Goal: Information Seeking & Learning: Learn about a topic

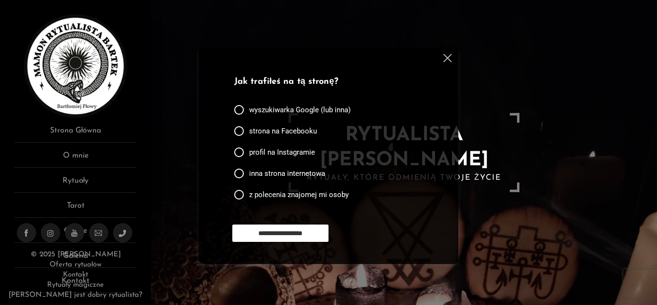
click at [448, 58] on img at bounding box center [448, 58] width 8 height 8
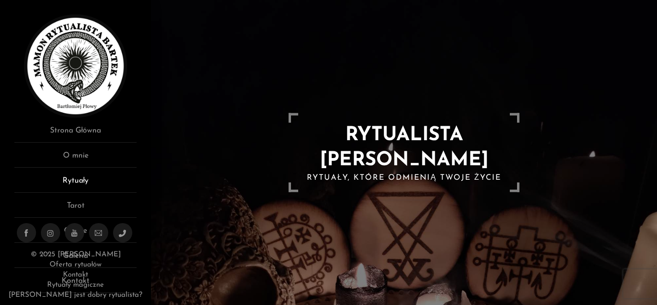
click at [81, 180] on link "Rytuały" at bounding box center [75, 184] width 122 height 18
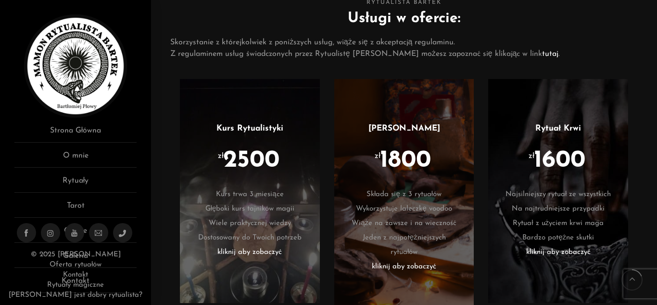
scroll to position [520, 0]
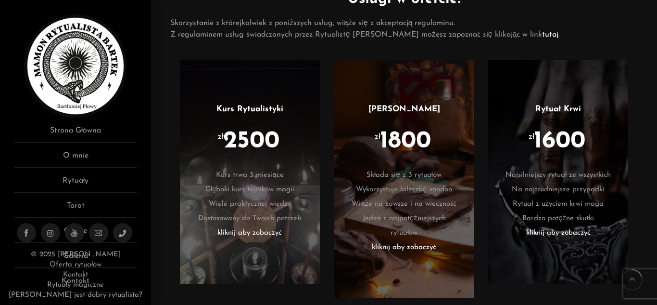
click at [540, 230] on li "kliknij aby zobaczyć" at bounding box center [558, 233] width 111 height 14
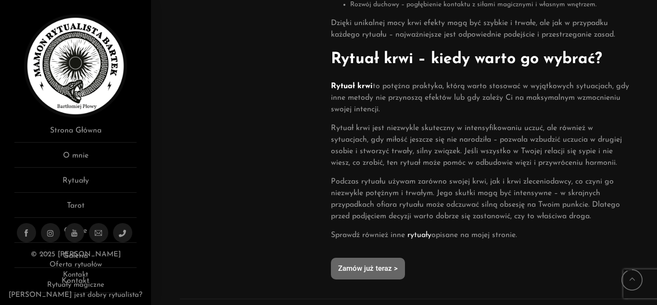
scroll to position [712, 0]
